Goal: Task Accomplishment & Management: Manage account settings

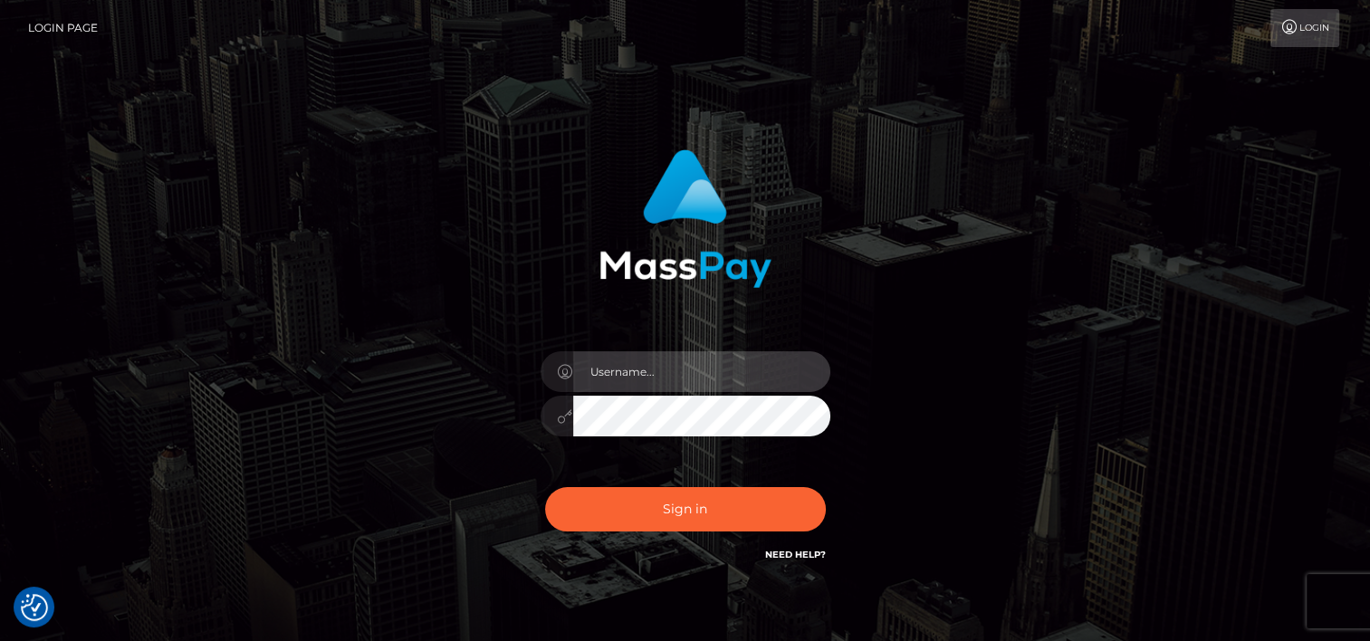
click at [679, 372] on input "text" at bounding box center [701, 371] width 257 height 41
type input "tammyk.cforth"
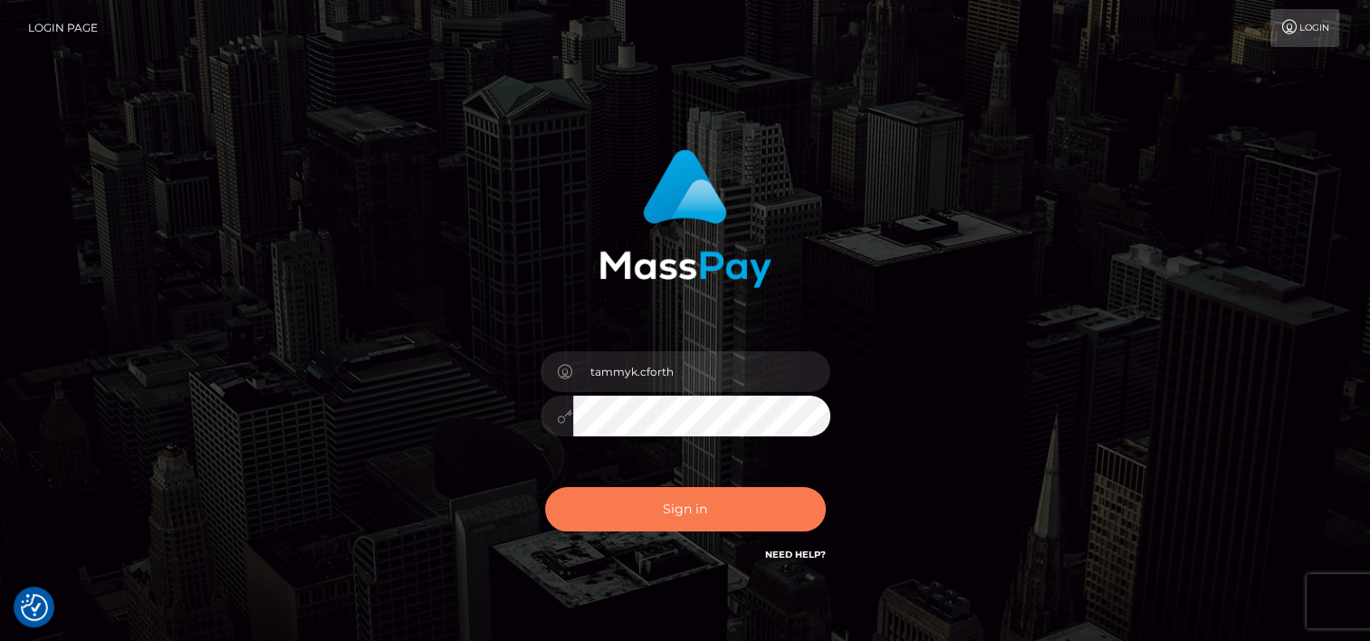
click at [677, 501] on button "Sign in" at bounding box center [685, 509] width 281 height 44
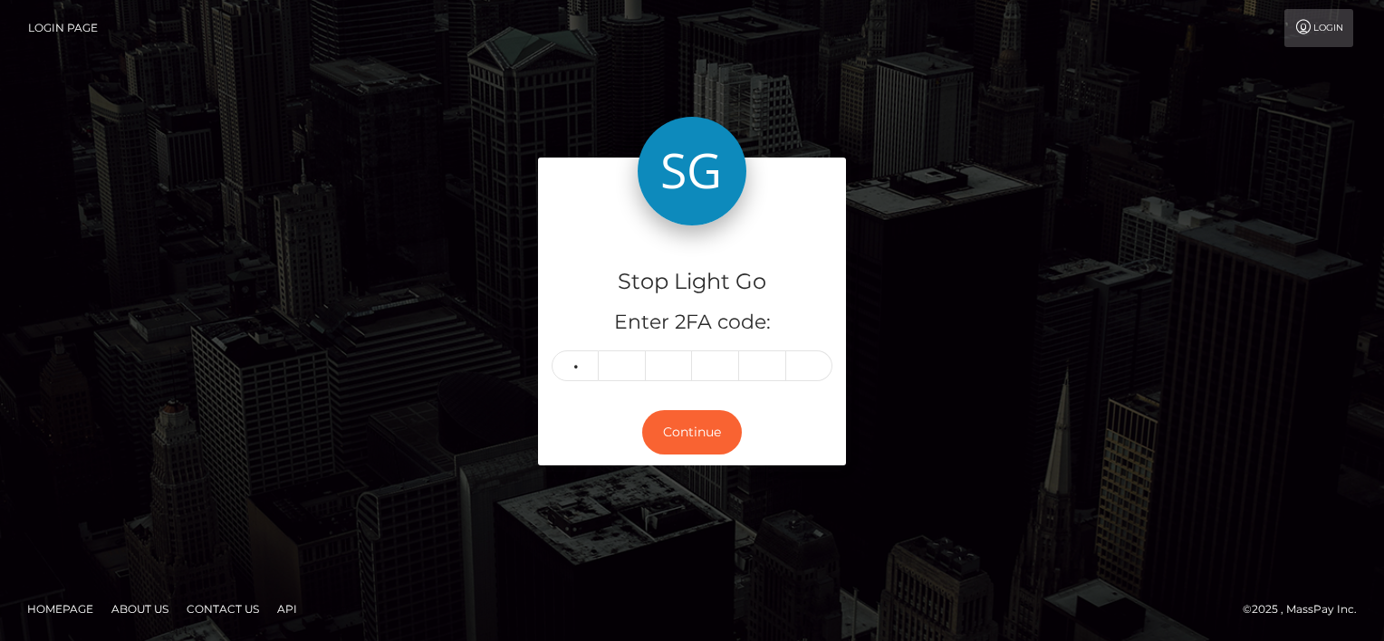
type input "3"
type input "9"
type input "1"
type input "9"
type input "0"
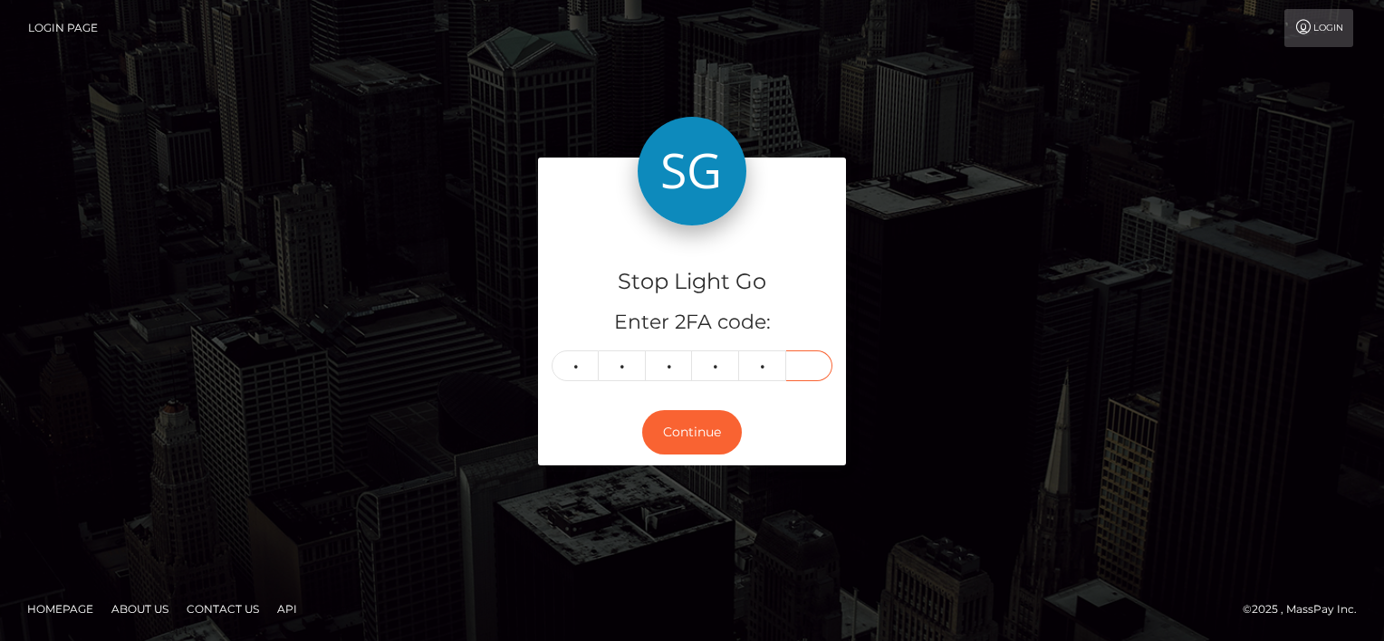
type input "2"
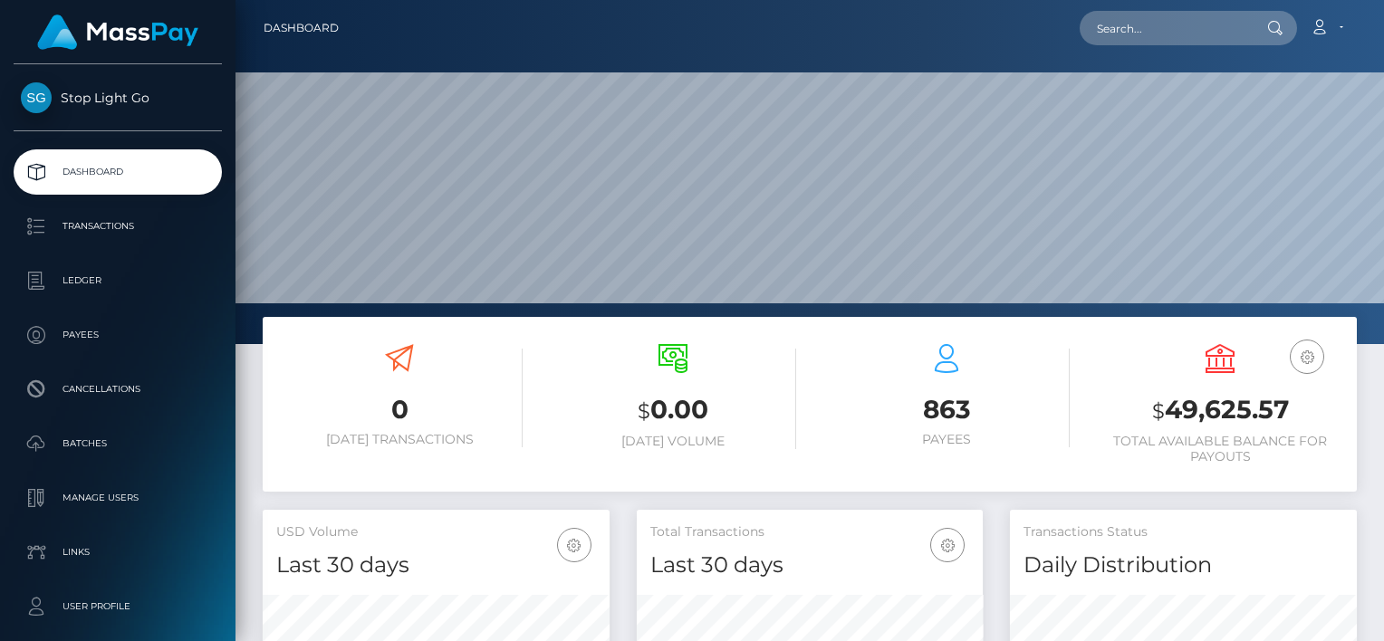
scroll to position [321, 347]
click at [1339, 24] on link "Account" at bounding box center [1326, 28] width 53 height 38
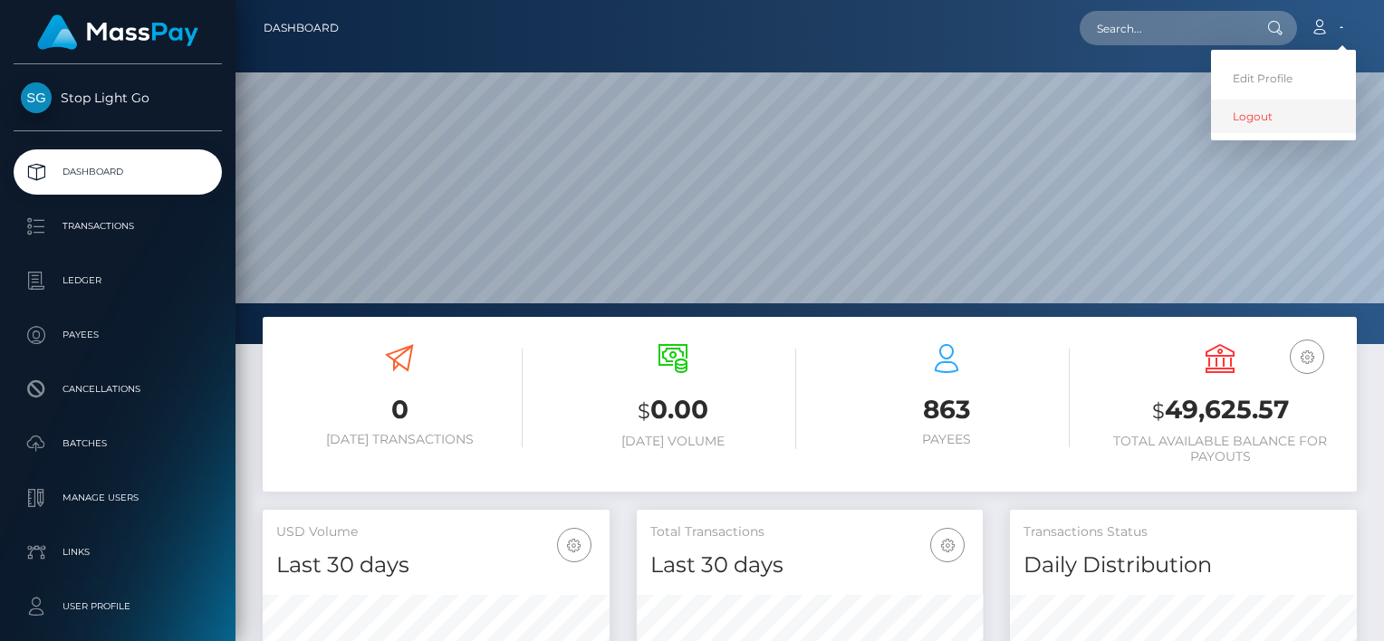
click at [1254, 116] on link "Logout" at bounding box center [1283, 117] width 145 height 34
